Goal: Check status: Check status

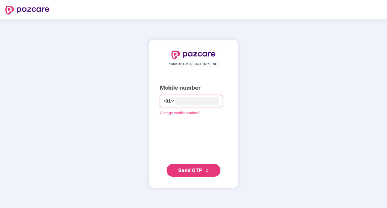
type input "**********"
click at [200, 168] on span "Send OTP" at bounding box center [190, 170] width 24 height 6
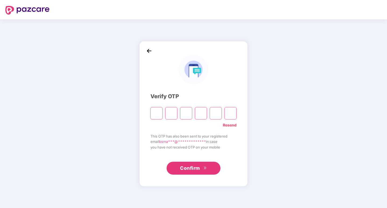
type input "*"
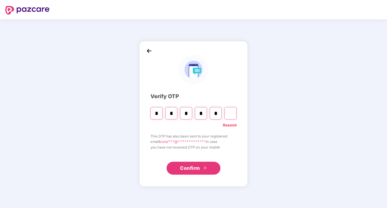
type input "*"
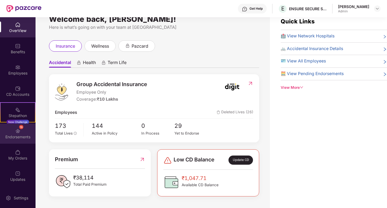
scroll to position [17, 0]
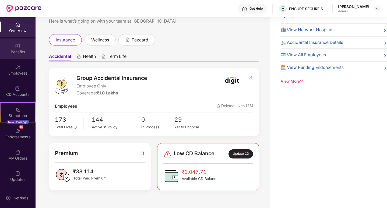
click at [24, 51] on div "Benefits" at bounding box center [18, 51] width 36 height 5
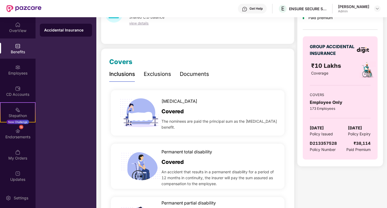
scroll to position [48, 0]
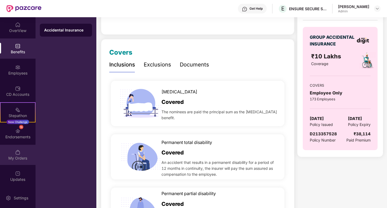
click at [23, 156] on div "My Orders" at bounding box center [18, 158] width 36 height 5
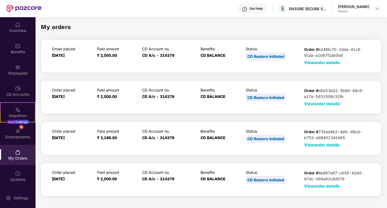
click at [329, 64] on span "View order details" at bounding box center [322, 62] width 36 height 5
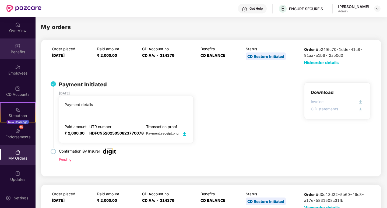
click at [14, 54] on div "Benefits" at bounding box center [18, 51] width 36 height 5
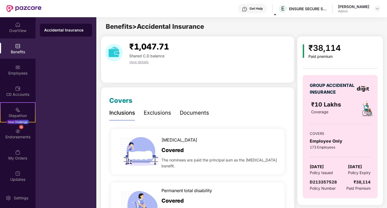
click at [18, 46] on img at bounding box center [17, 45] width 5 height 5
